Goal: Find contact information: Find contact information

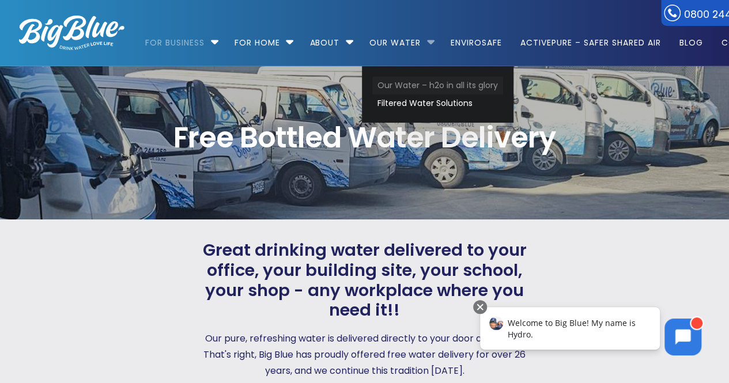
click at [422, 84] on link "Our Water – h2o in all its glory" at bounding box center [437, 86] width 131 height 18
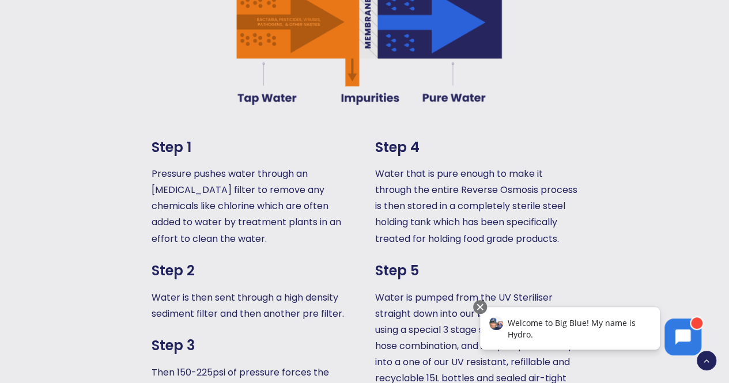
scroll to position [519, 0]
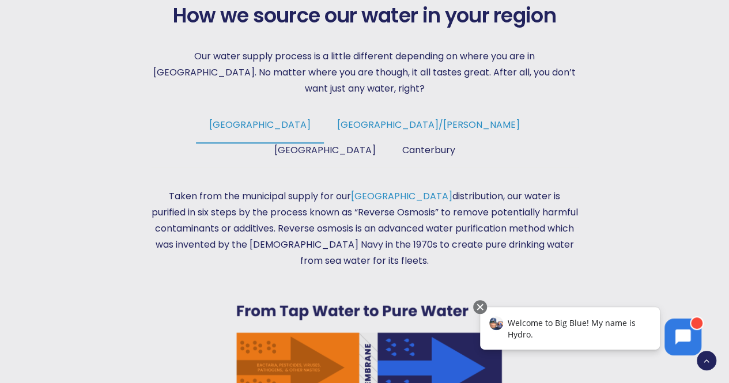
click at [337, 118] on span "Tauranga/Hamilton" at bounding box center [428, 124] width 183 height 13
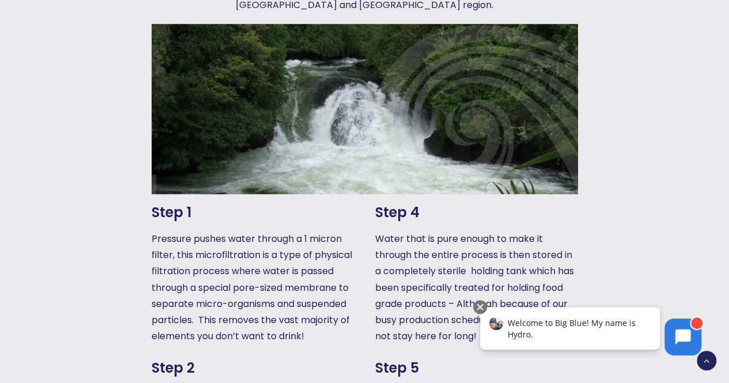
scroll to position [403, 0]
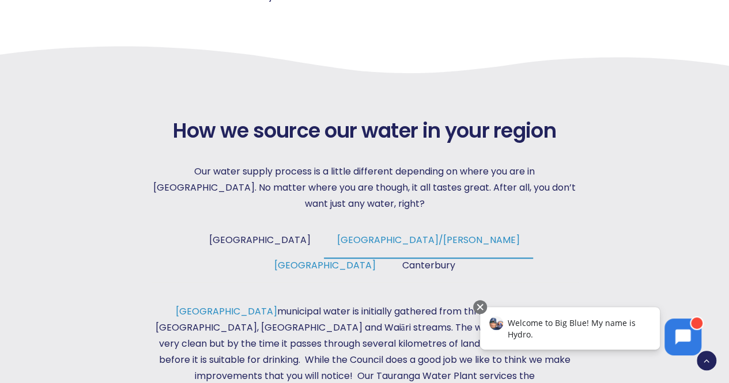
click at [376, 259] on span "Wellington" at bounding box center [324, 265] width 101 height 13
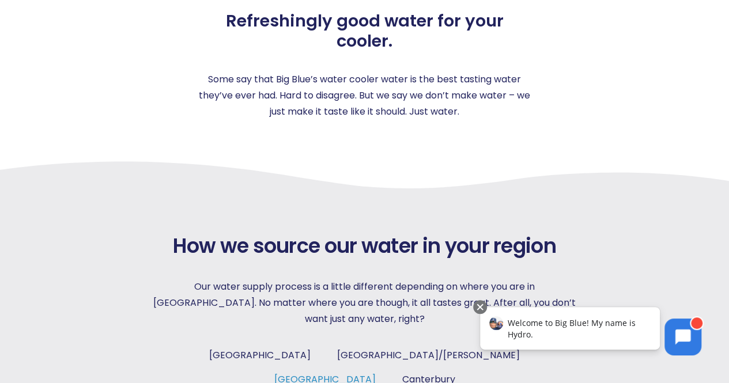
scroll to position [0, 0]
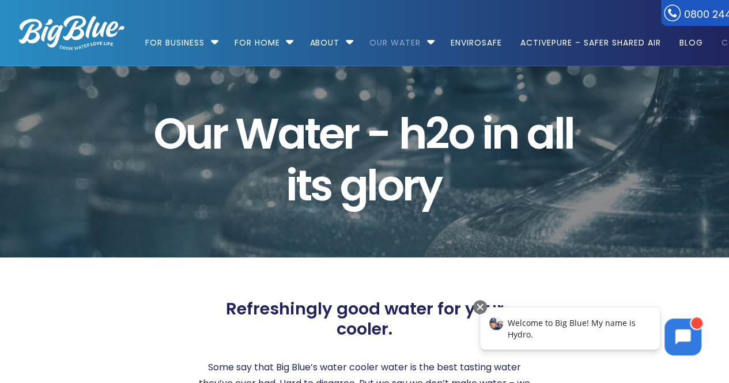
click at [725, 43] on link "Contact" at bounding box center [739, 37] width 52 height 74
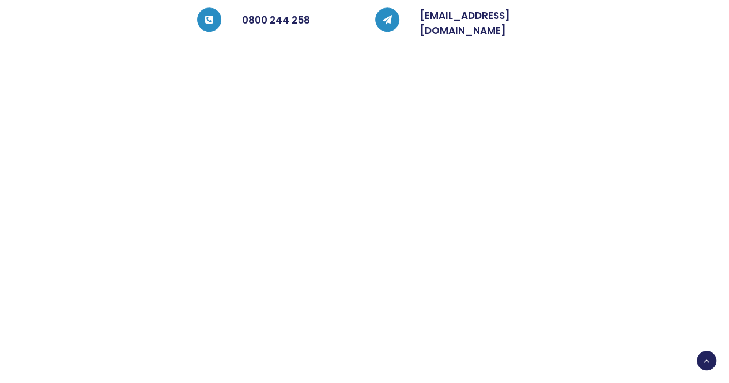
scroll to position [403, 0]
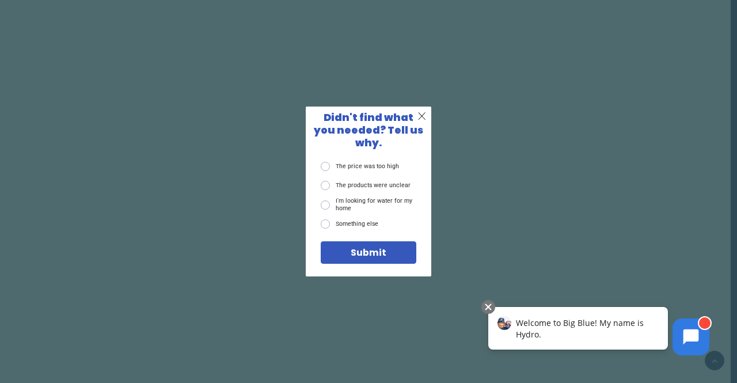
click at [455, 152] on div "X Didn't find what you needed? Tell us why. The price was too high The products…" at bounding box center [368, 191] width 737 height 383
click at [423, 122] on span "X" at bounding box center [422, 116] width 9 height 13
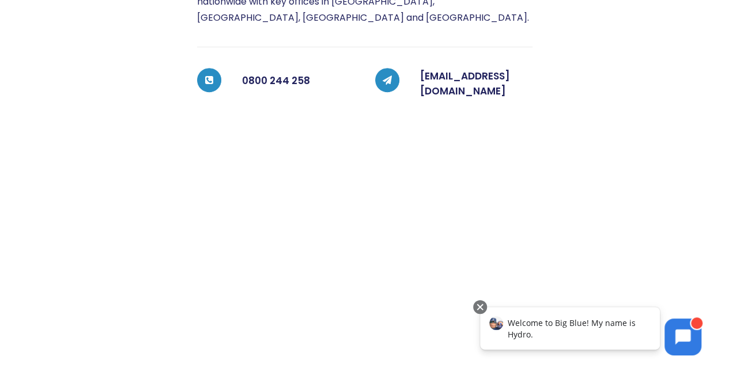
scroll to position [0, 0]
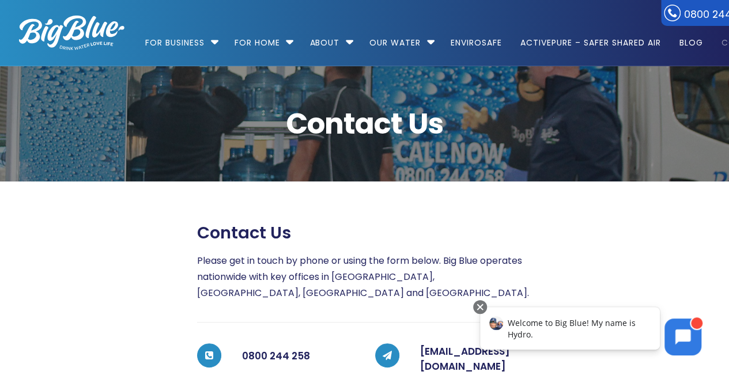
click at [67, 24] on img at bounding box center [71, 33] width 105 height 35
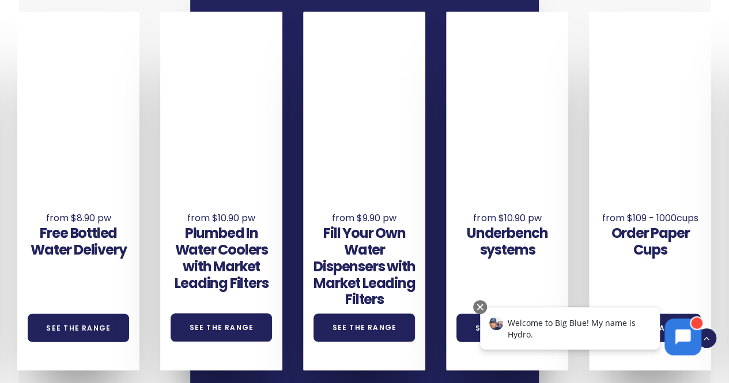
scroll to position [718, 0]
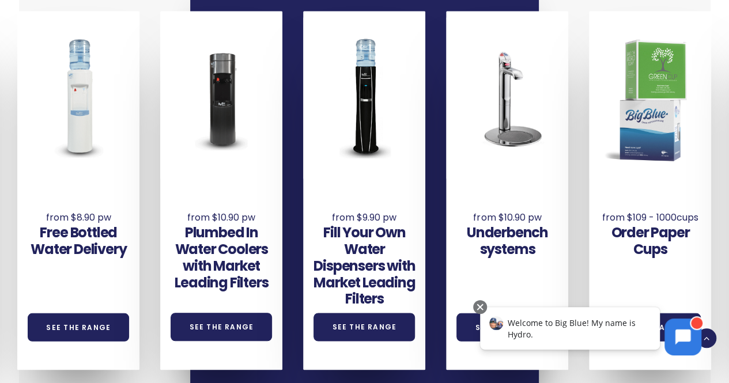
click at [468, 301] on html "Welcome to Big Blue! My name is Hydro." at bounding box center [590, 332] width 245 height 69
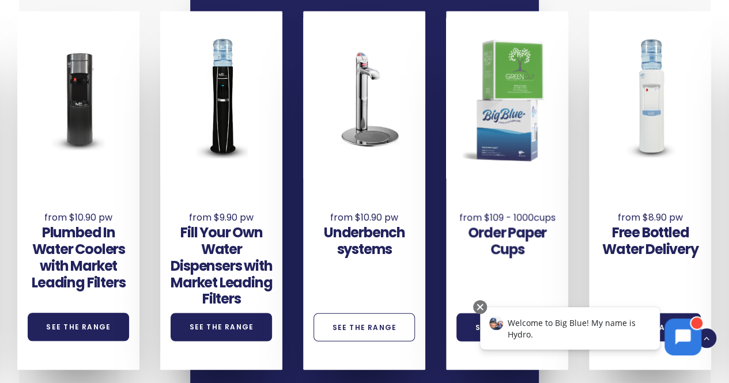
click at [375, 313] on link "See the Range" at bounding box center [363, 327] width 101 height 28
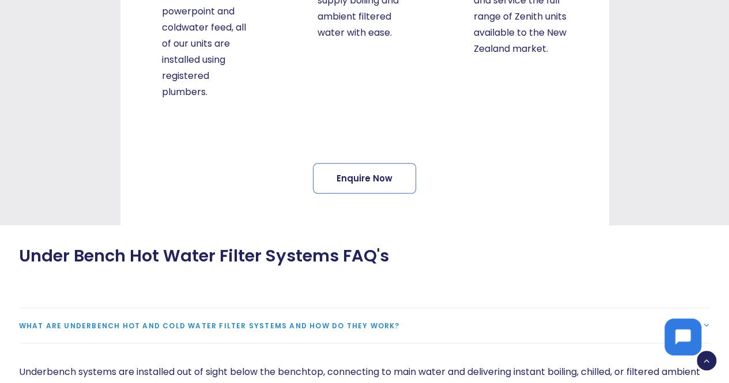
scroll to position [602, 0]
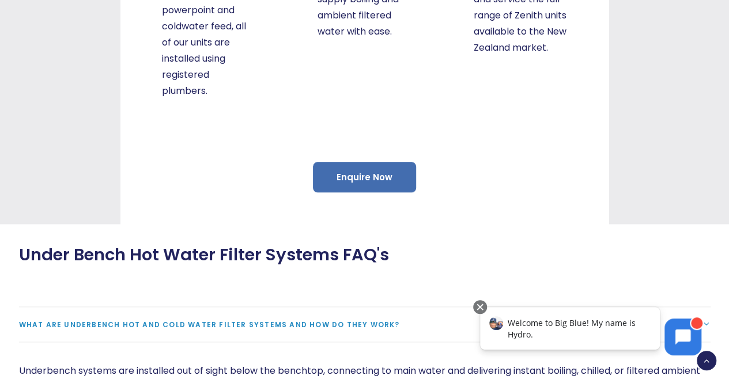
click at [360, 180] on link "Enquire Now" at bounding box center [364, 177] width 103 height 31
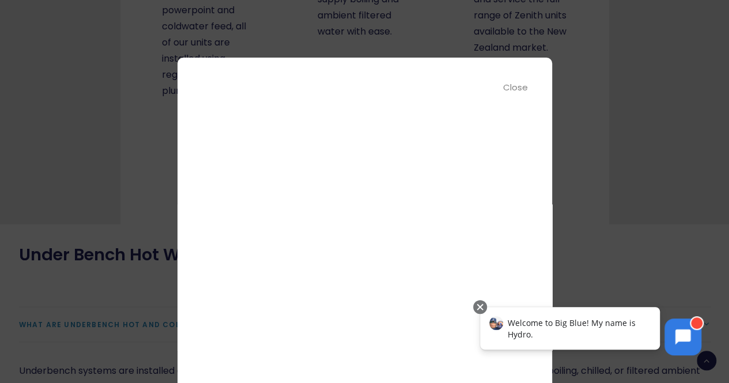
scroll to position [0, 0]
click at [513, 88] on div "Close" at bounding box center [516, 87] width 26 height 13
